Goal: Task Accomplishment & Management: Complete application form

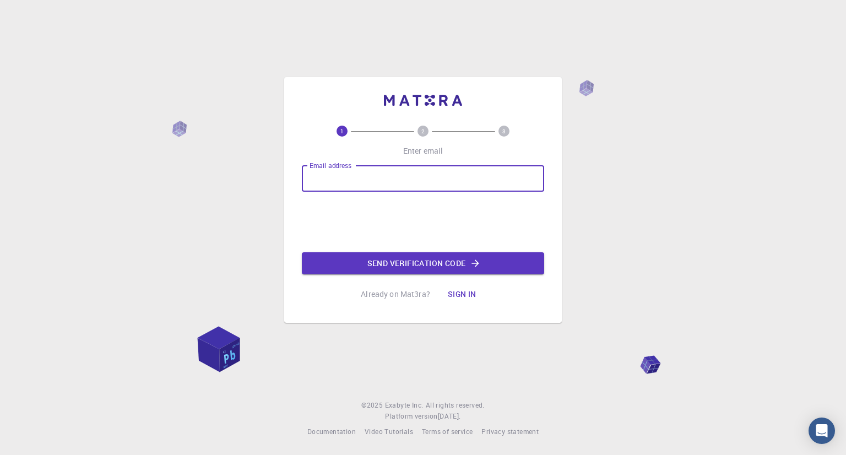
type input "[PERSON_NAME][EMAIL_ADDRESS][DOMAIN_NAME]"
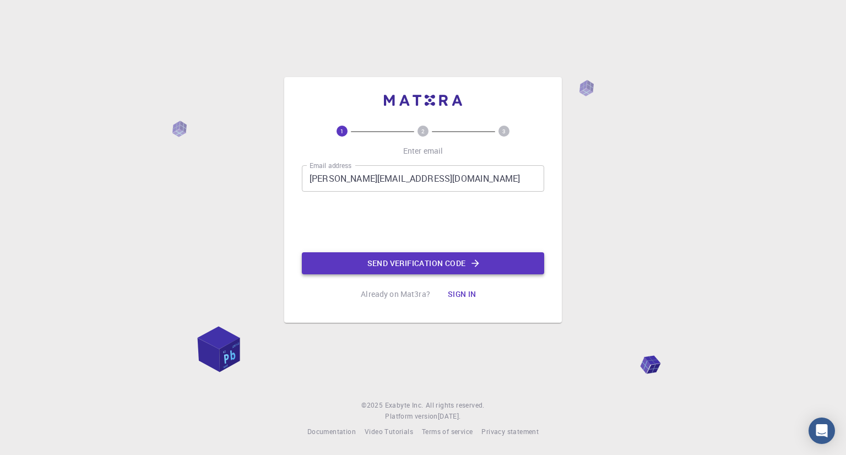
click at [378, 265] on button "Send verification code" at bounding box center [423, 263] width 242 height 22
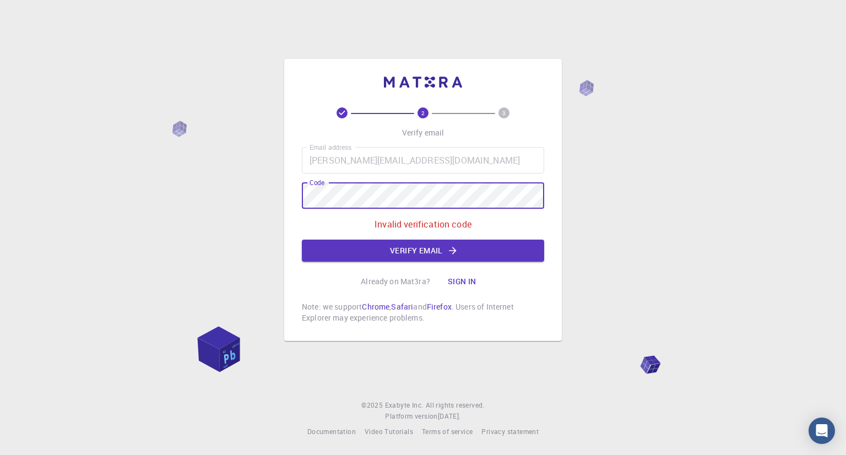
click at [395, 181] on div "Email address [PERSON_NAME][EMAIL_ADDRESS][DOMAIN_NAME] Email address Code Code…" at bounding box center [423, 204] width 242 height 115
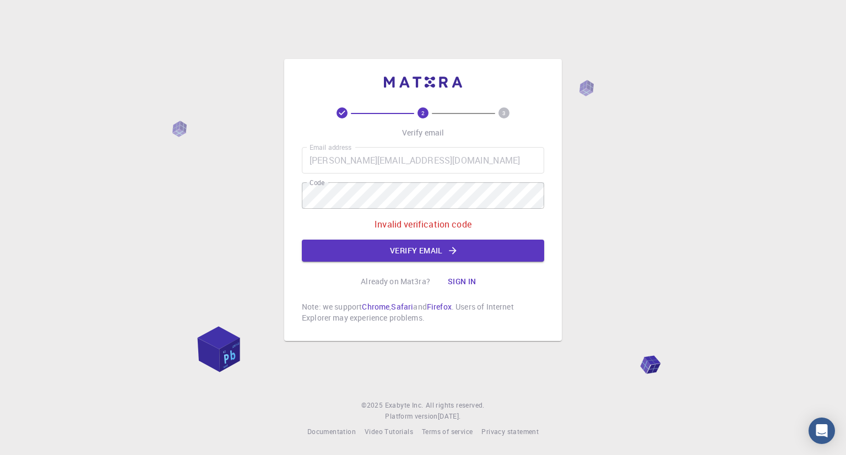
click at [395, 181] on div "Email address [PERSON_NAME][EMAIL_ADDRESS][DOMAIN_NAME] Email address Code Code…" at bounding box center [423, 204] width 242 height 115
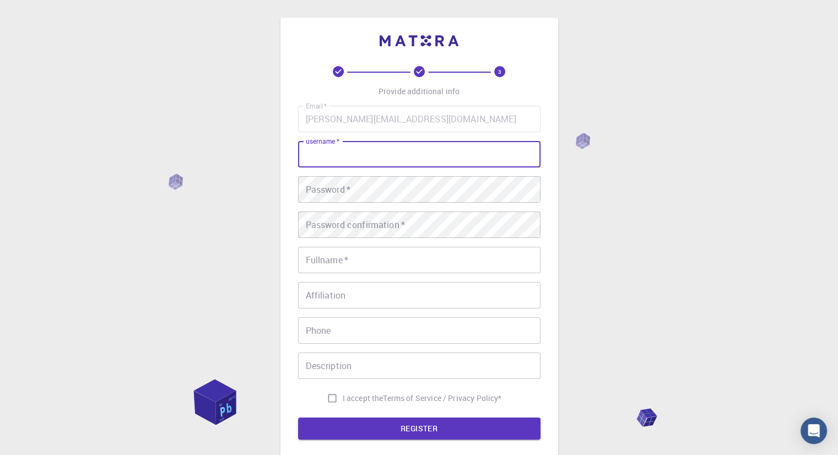
click at [389, 152] on input "username   *" at bounding box center [419, 154] width 242 height 26
type input "[PERSON_NAME]"
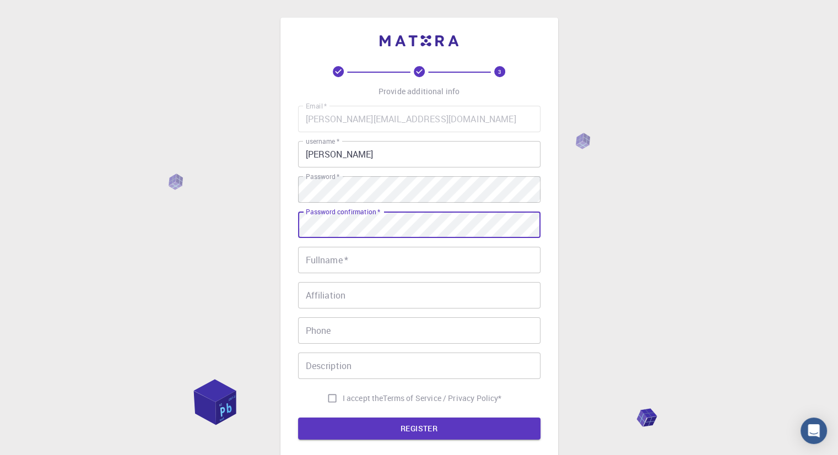
click at [373, 263] on input "Fullname   *" at bounding box center [419, 260] width 242 height 26
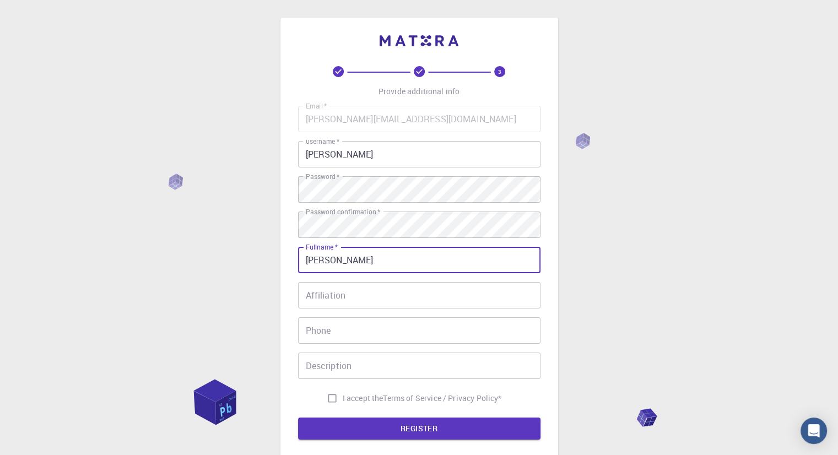
type input "[PERSON_NAME]"
click at [333, 404] on input "I accept the Terms of Service / Privacy Policy *" at bounding box center [332, 398] width 21 height 21
checkbox input "true"
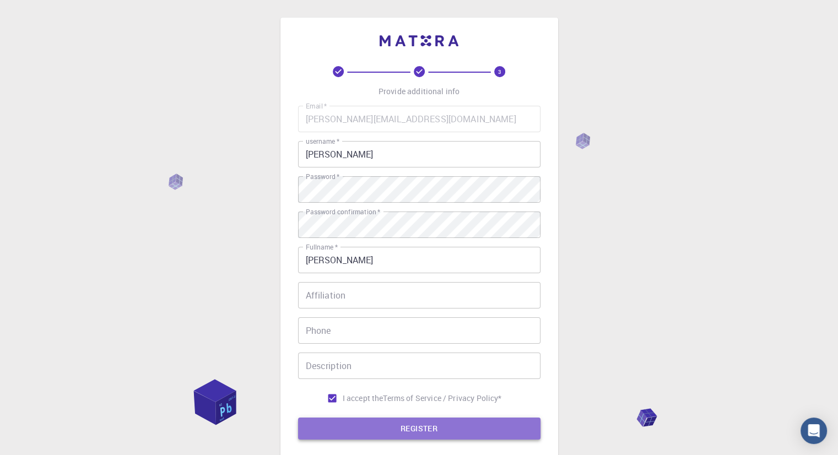
click at [344, 421] on button "REGISTER" at bounding box center [419, 428] width 242 height 22
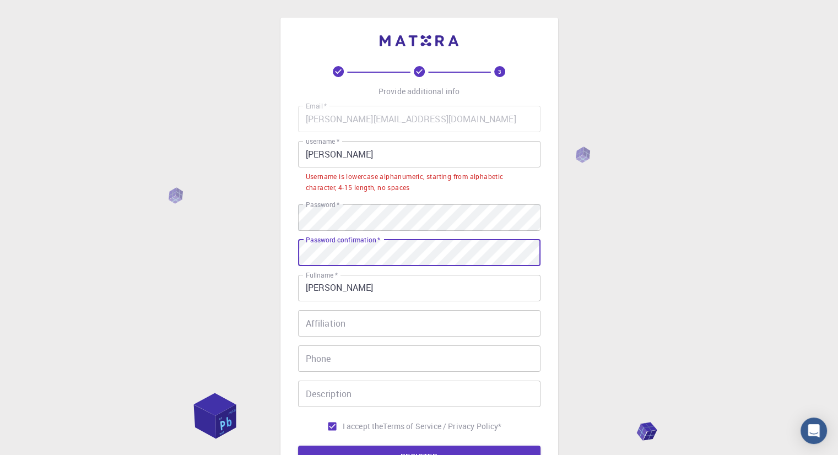
click at [291, 259] on div "3 Provide additional info Email   * [PERSON_NAME][EMAIL_ADDRESS][DOMAIN_NAME] E…" at bounding box center [419, 267] width 278 height 498
click at [356, 214] on div "Email   * [PERSON_NAME][EMAIL_ADDRESS][DOMAIN_NAME] Email   * username   * [PER…" at bounding box center [419, 271] width 242 height 331
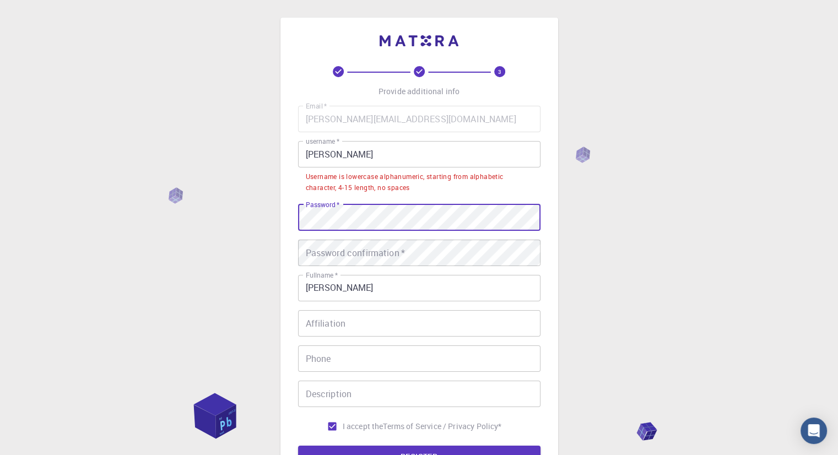
drag, startPoint x: 355, startPoint y: 203, endPoint x: 273, endPoint y: 217, distance: 83.2
click at [273, 217] on div "3 Provide additional info Email   * [PERSON_NAME][EMAIL_ADDRESS][DOMAIN_NAME] E…" at bounding box center [419, 294] width 838 height 589
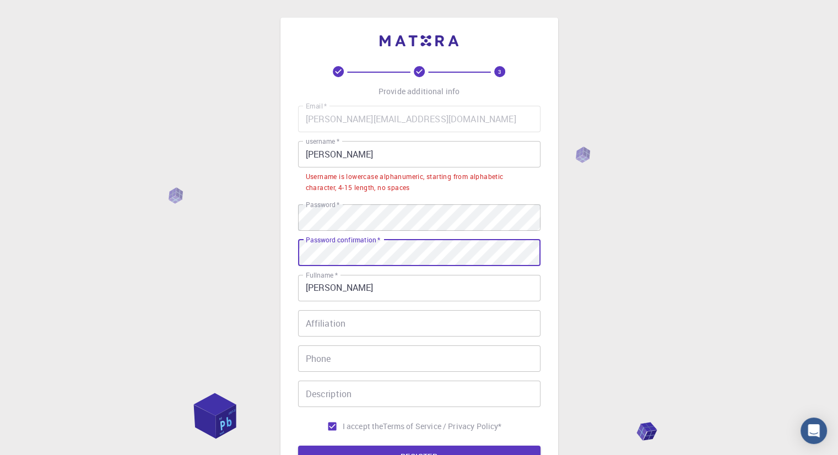
click at [298, 446] on button "REGISTER" at bounding box center [419, 457] width 242 height 22
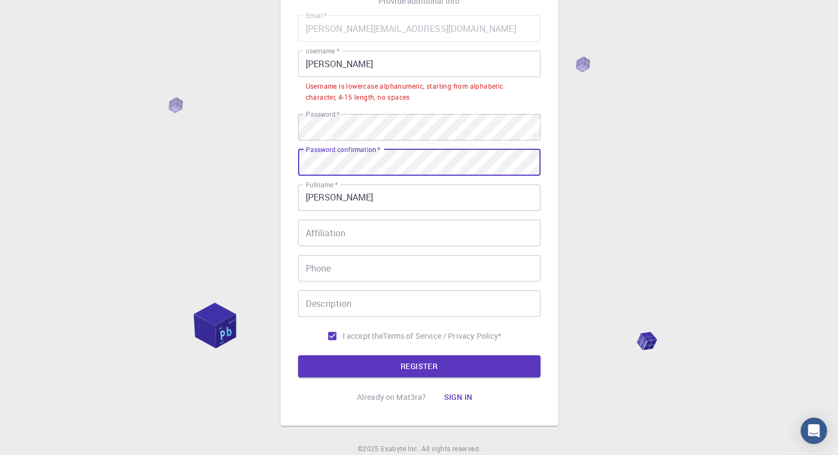
scroll to position [93, 0]
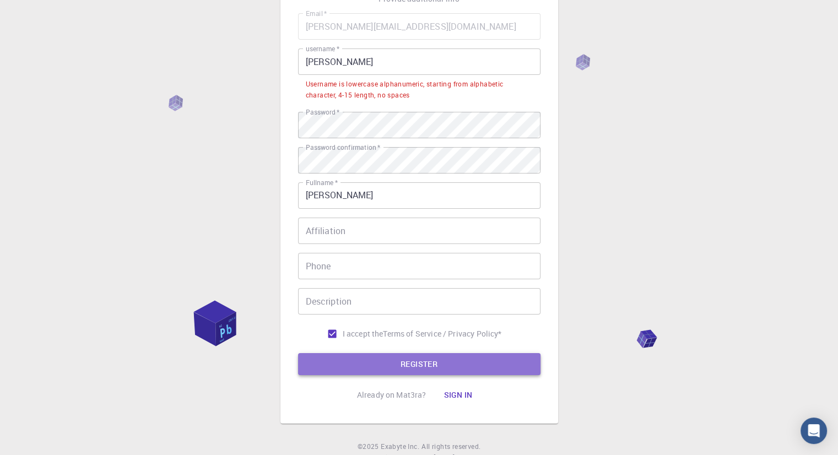
click at [351, 362] on button "REGISTER" at bounding box center [419, 364] width 242 height 22
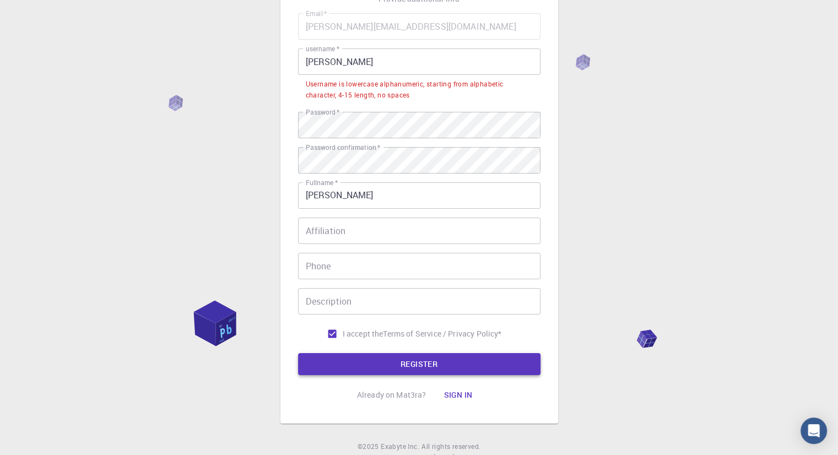
click at [400, 368] on button "REGISTER" at bounding box center [419, 364] width 242 height 22
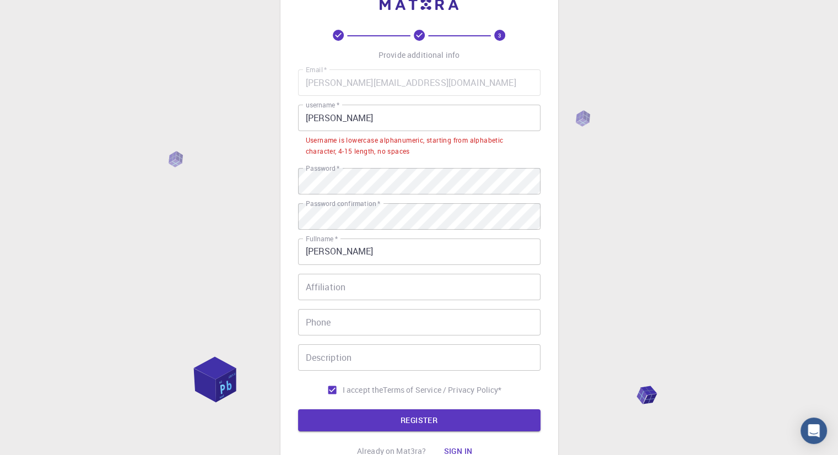
scroll to position [35, 0]
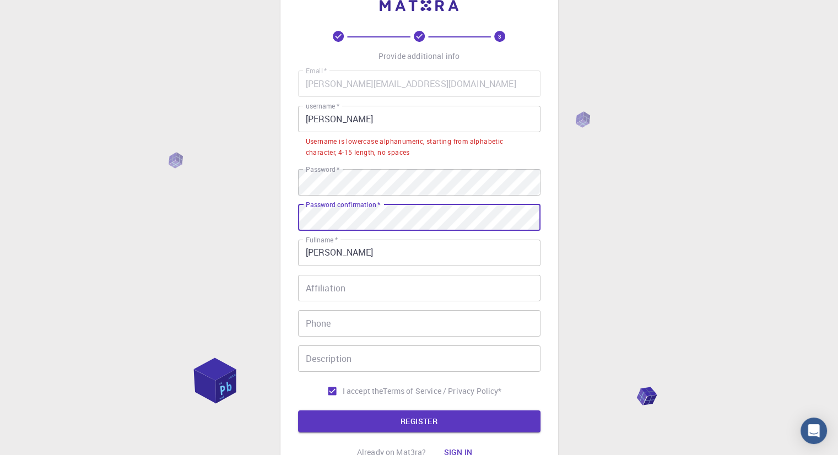
click at [282, 219] on div "3 Provide additional info Email   * [PERSON_NAME][EMAIL_ADDRESS][DOMAIN_NAME] E…" at bounding box center [419, 231] width 278 height 498
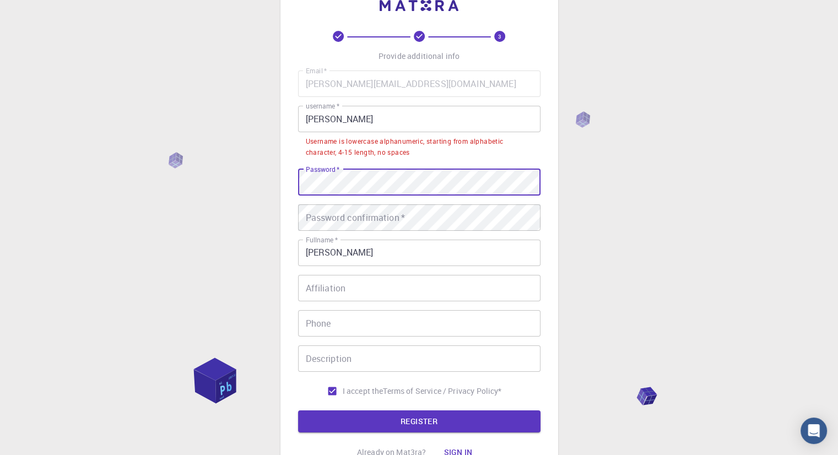
click at [280, 189] on div "3 Provide additional info Email   * [PERSON_NAME][EMAIL_ADDRESS][DOMAIN_NAME] E…" at bounding box center [419, 231] width 278 height 498
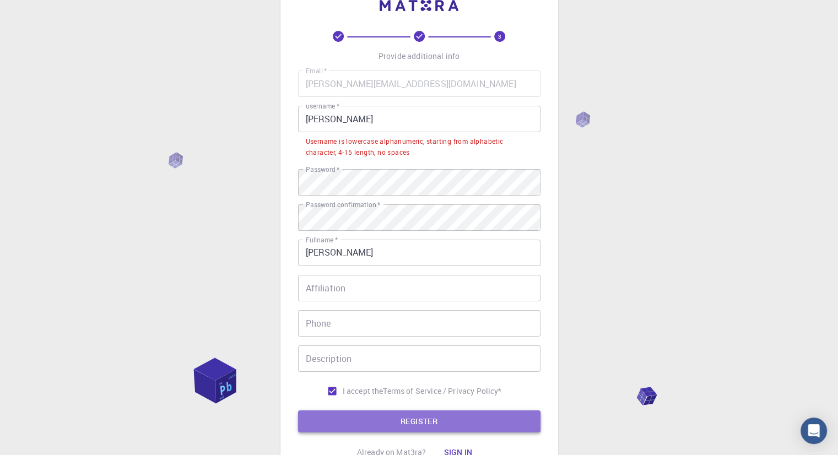
click at [350, 419] on button "REGISTER" at bounding box center [419, 421] width 242 height 22
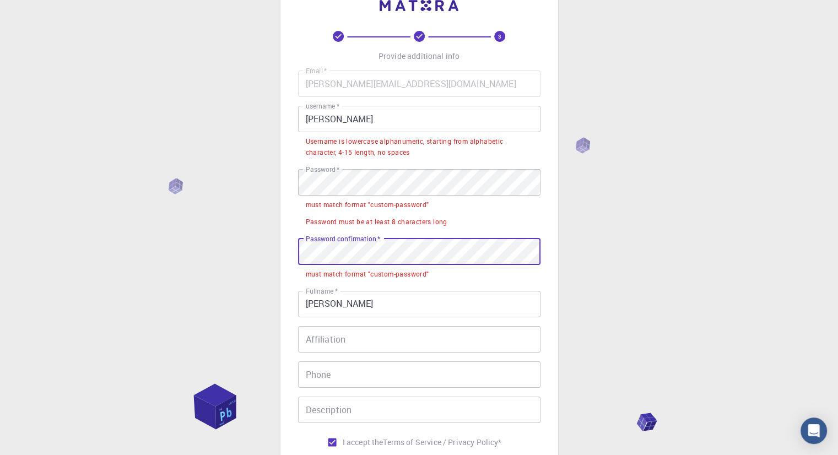
click at [282, 258] on div "3 Provide additional info Email   * [PERSON_NAME][EMAIL_ADDRESS][DOMAIN_NAME] E…" at bounding box center [419, 257] width 278 height 550
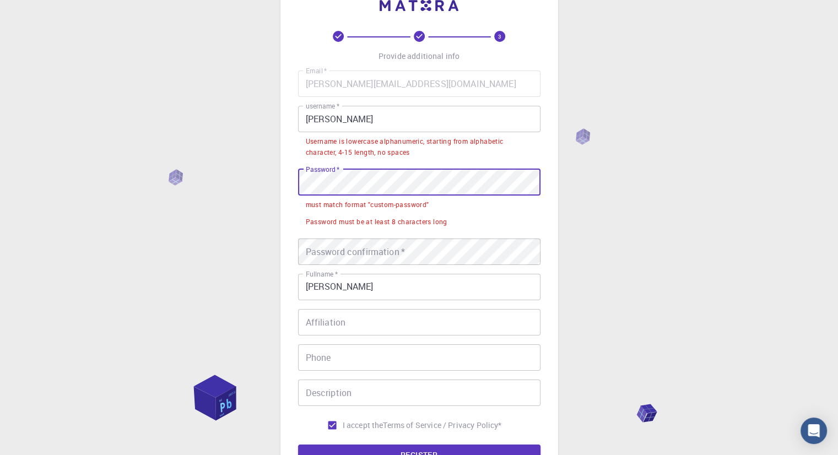
click at [282, 186] on div "3 Provide additional info Email   * [PERSON_NAME][EMAIL_ADDRESS][DOMAIN_NAME] E…" at bounding box center [419, 248] width 278 height 533
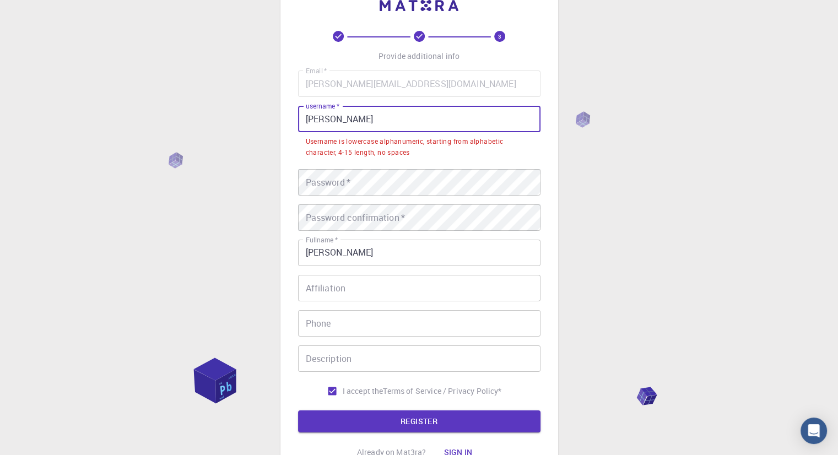
click at [350, 120] on input "[PERSON_NAME]" at bounding box center [419, 119] width 242 height 26
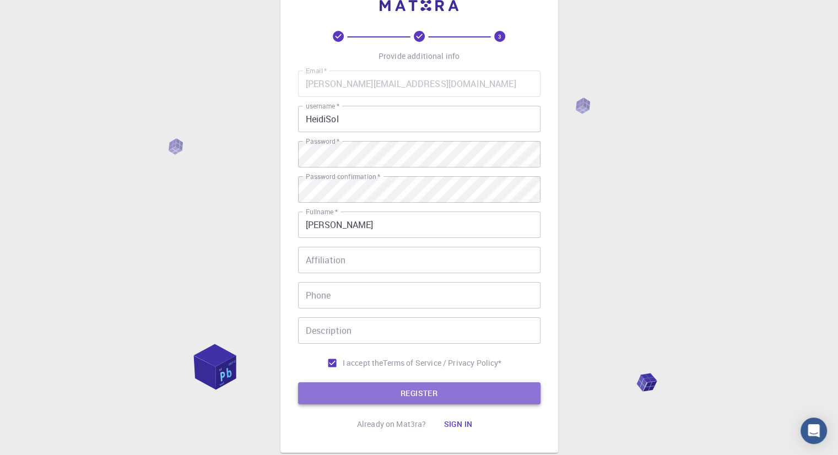
click at [364, 392] on button "REGISTER" at bounding box center [419, 393] width 242 height 22
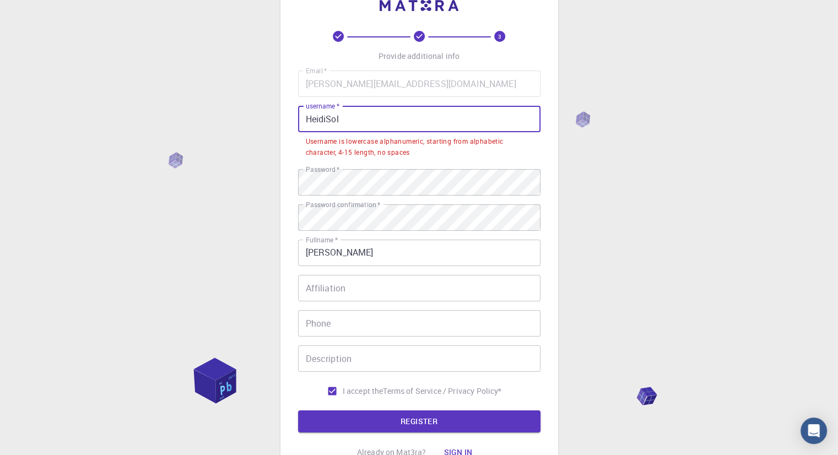
drag, startPoint x: 368, startPoint y: 121, endPoint x: 262, endPoint y: 118, distance: 105.8
click at [262, 118] on div "3 Provide additional info Email   * [PERSON_NAME][EMAIL_ADDRESS][DOMAIN_NAME] E…" at bounding box center [419, 259] width 838 height 589
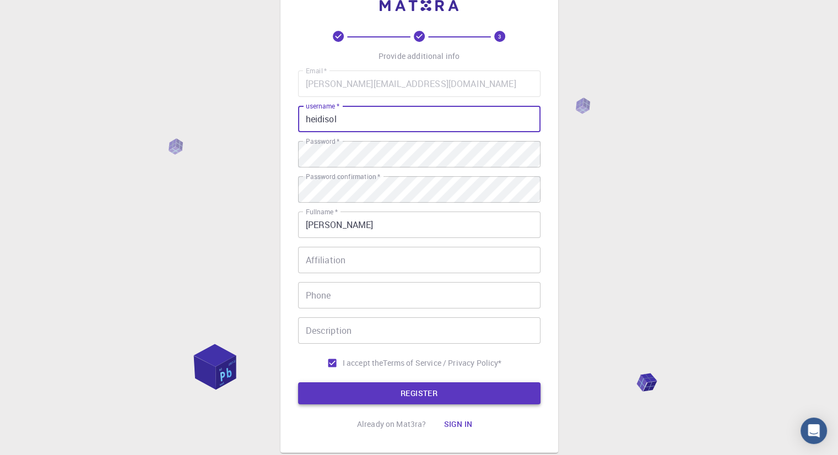
type input "heidisol"
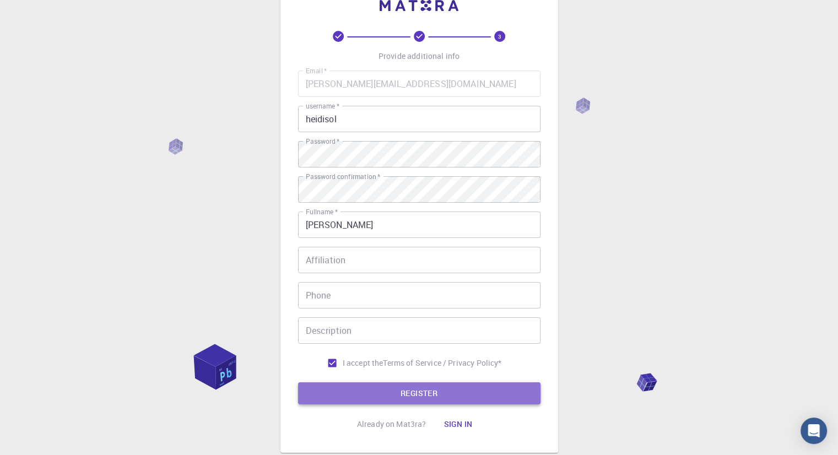
click at [353, 386] on button "REGISTER" at bounding box center [419, 393] width 242 height 22
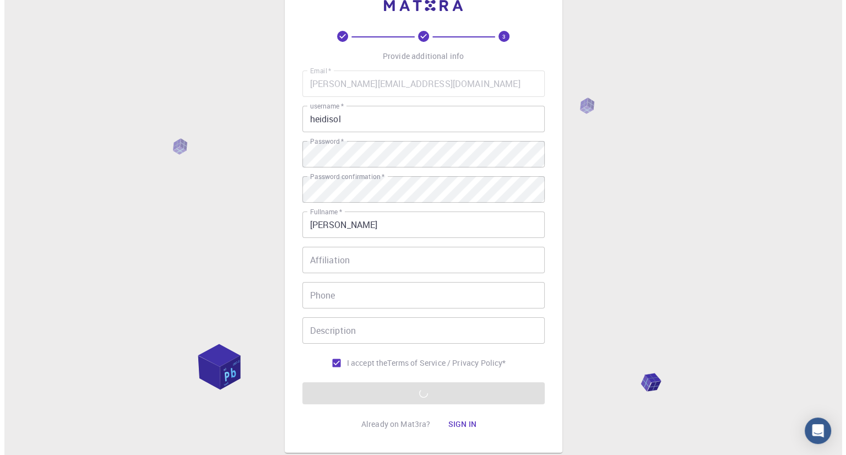
scroll to position [0, 0]
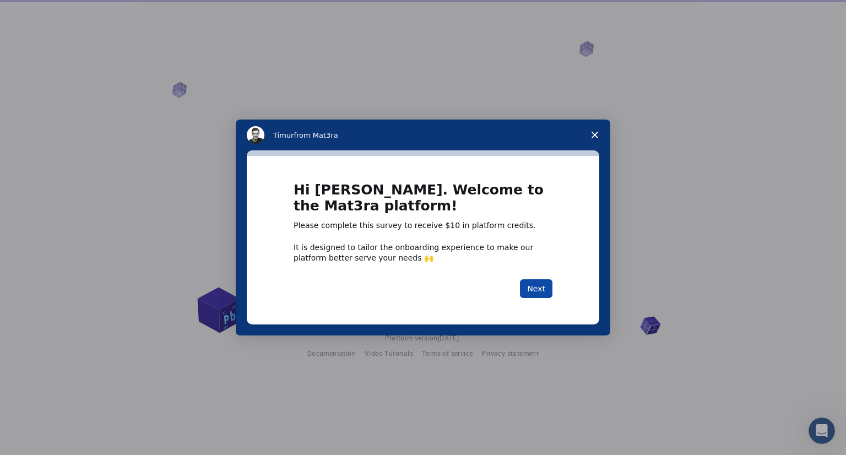
click at [536, 287] on button "Next" at bounding box center [536, 288] width 32 height 19
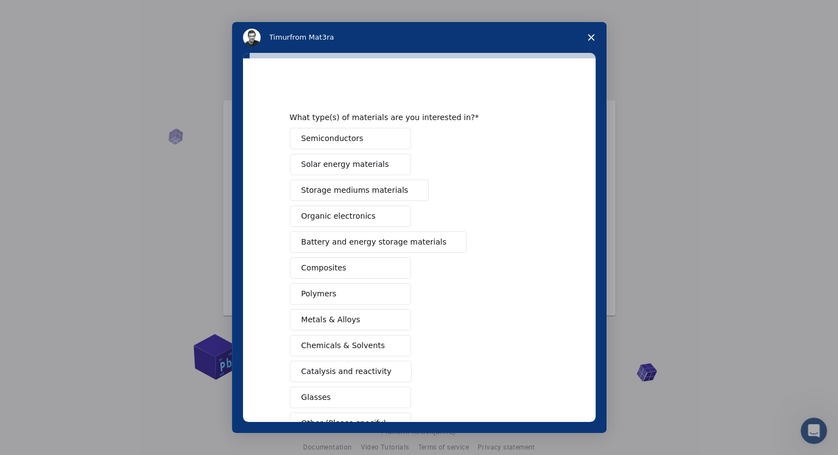
click at [589, 38] on polygon "Close survey" at bounding box center [591, 37] width 7 height 7
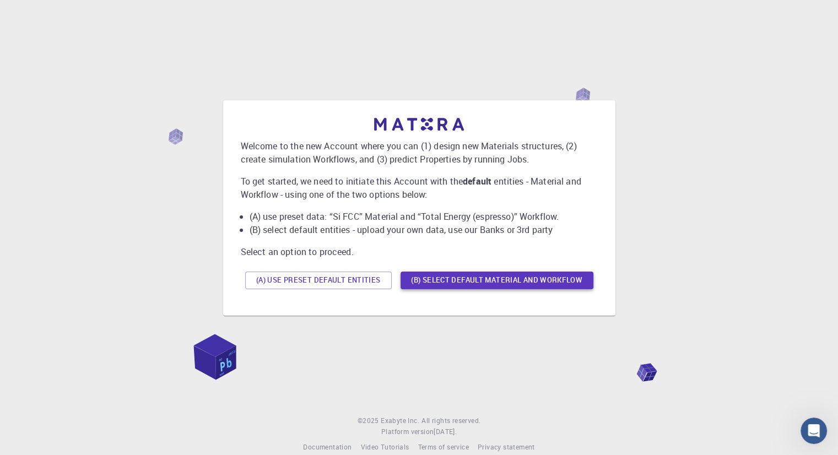
click at [440, 284] on button "(B) Select default material and workflow" at bounding box center [496, 281] width 193 height 18
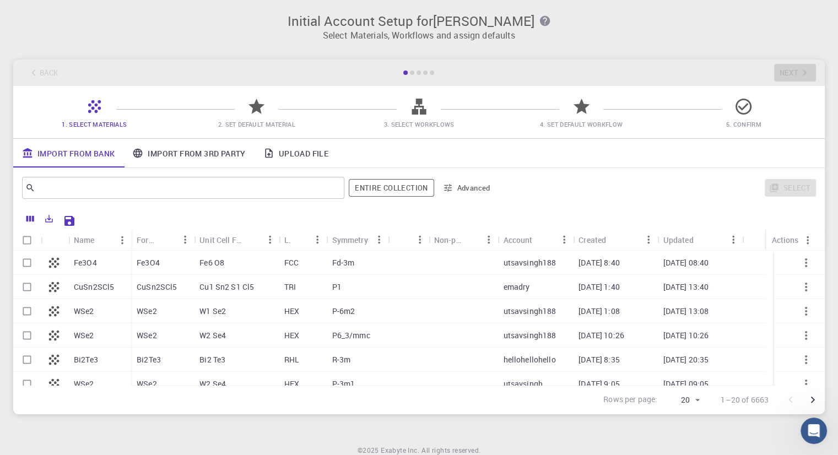
click at [520, 58] on div "Initial Account Setup for [PERSON_NAME] Select Materials, Workflows and assign …" at bounding box center [419, 213] width 838 height 427
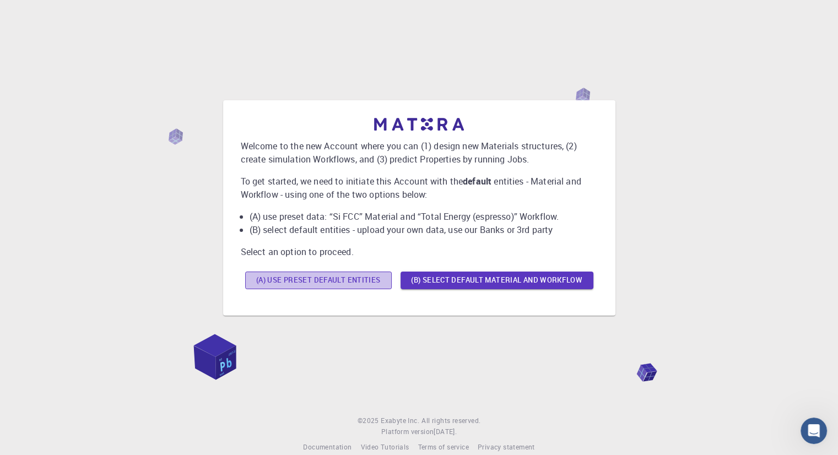
click at [263, 285] on button "(A) Use preset default entities" at bounding box center [318, 281] width 147 height 18
